Goal: Check status: Check status

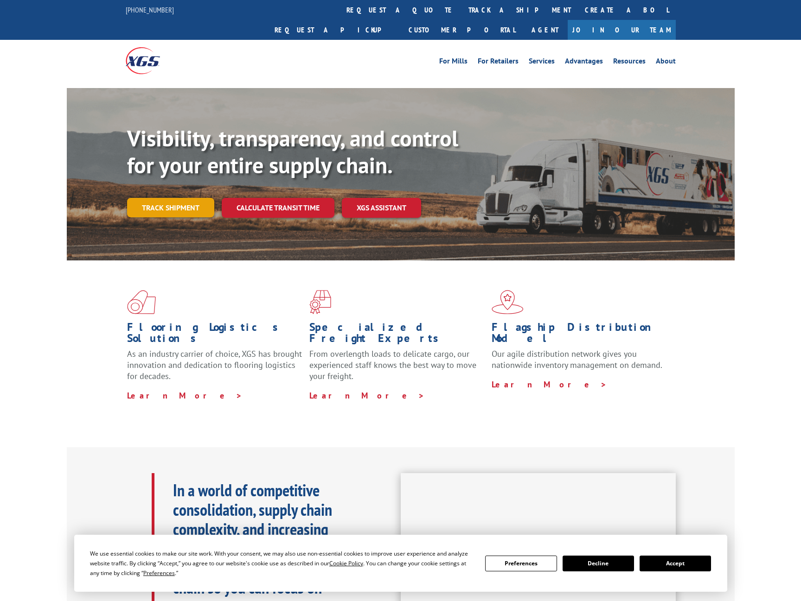
click at [166, 198] on link "Track shipment" at bounding box center [170, 207] width 87 height 19
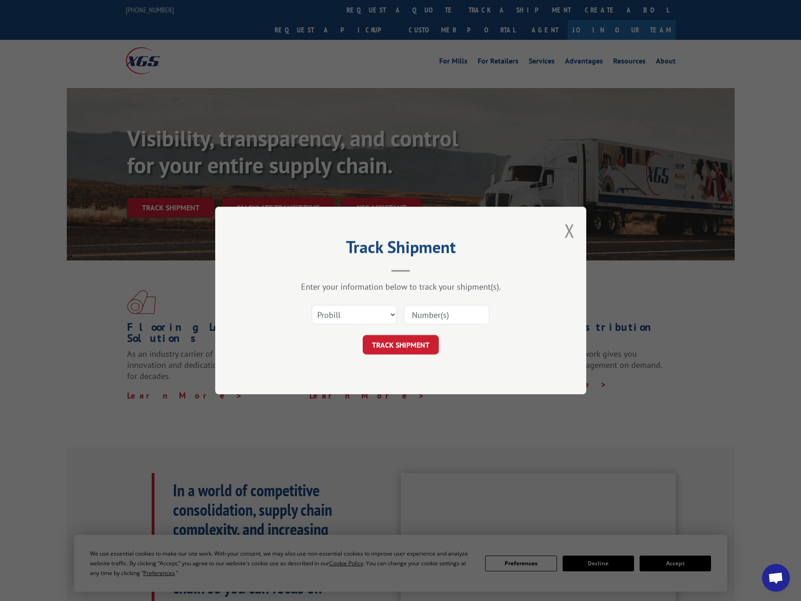
click at [421, 313] on input at bounding box center [446, 314] width 85 height 19
paste input "17496346"
type input "17496346"
click at [408, 345] on button "TRACK SHIPMENT" at bounding box center [401, 344] width 76 height 19
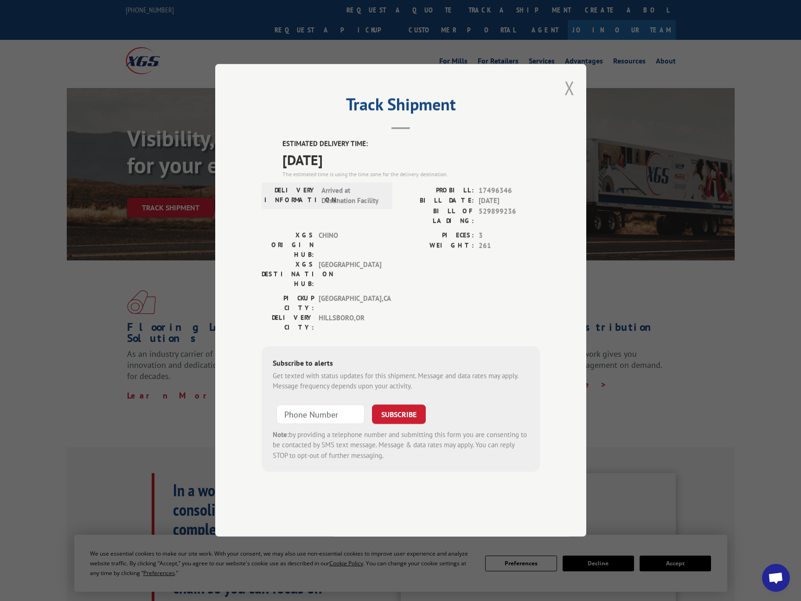
click at [566, 100] on button "Close modal" at bounding box center [569, 88] width 10 height 25
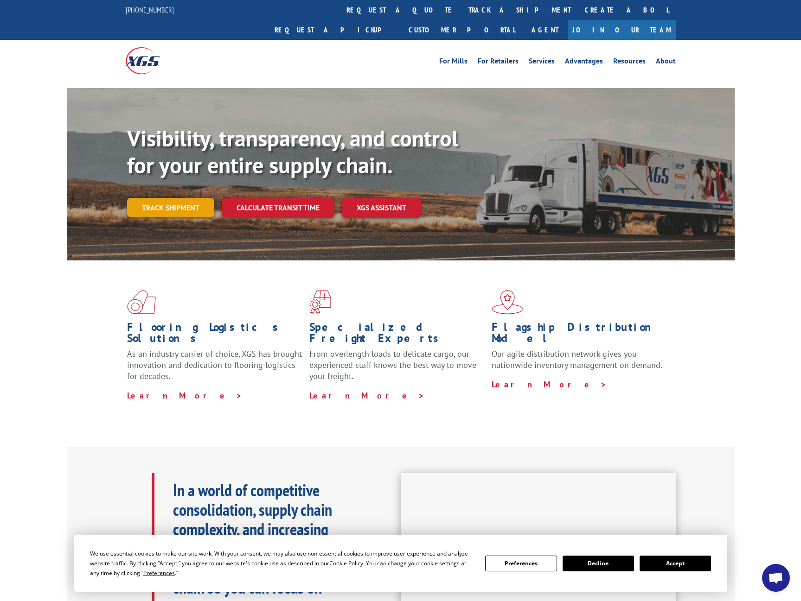
click at [165, 198] on link "Track shipment" at bounding box center [170, 207] width 87 height 19
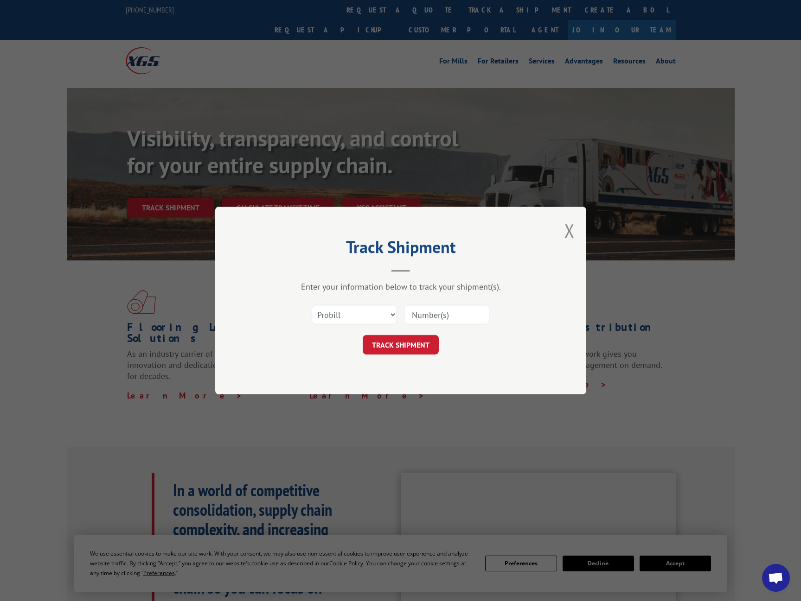
click at [423, 319] on input at bounding box center [446, 314] width 85 height 19
paste input "17496346"
type input "17496346"
click at [394, 337] on button "TRACK SHIPMENT" at bounding box center [401, 344] width 76 height 19
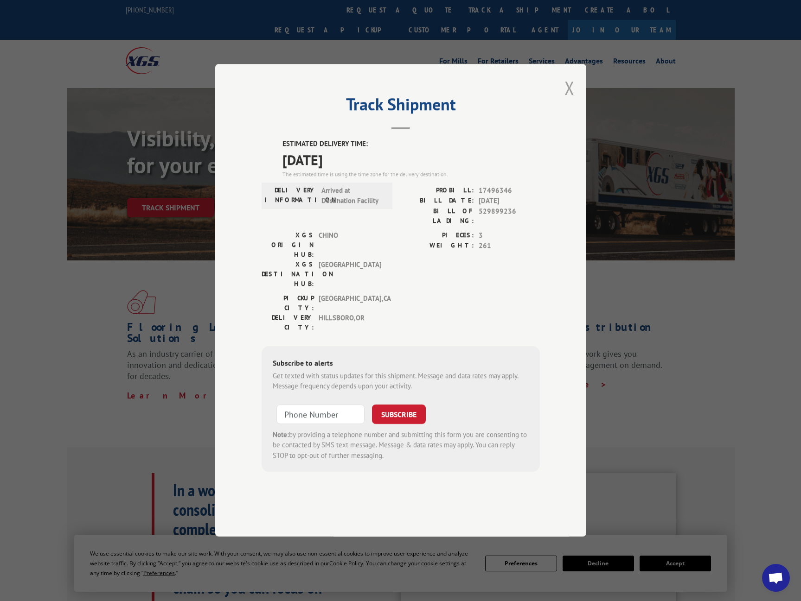
click at [568, 100] on button "Close modal" at bounding box center [569, 88] width 10 height 25
